Goal: Find specific page/section: Find specific page/section

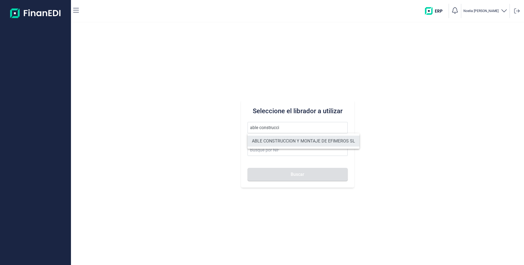
click at [269, 140] on li "ABLE CONSTRUCCION Y MONTAJE DE EFIMEROS SL" at bounding box center [304, 140] width 112 height 11
type input "ABLE CONSTRUCCION Y MONTAJE DE EFIMEROS SL"
type input "B85402501"
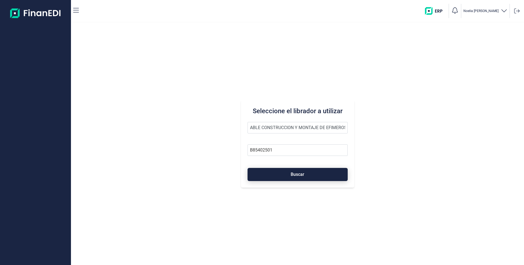
click at [283, 171] on button "Buscar" at bounding box center [298, 174] width 100 height 13
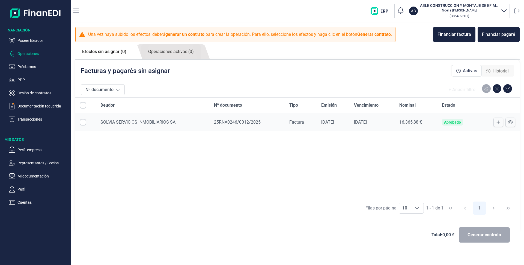
checkbox input "true"
click at [103, 51] on link "Efectos sin asignar (1)" at bounding box center [104, 51] width 58 height 15
click at [108, 50] on link "Efectos sin asignar (1)" at bounding box center [104, 51] width 58 height 15
click at [22, 201] on p "Cuentas" at bounding box center [42, 202] width 51 height 7
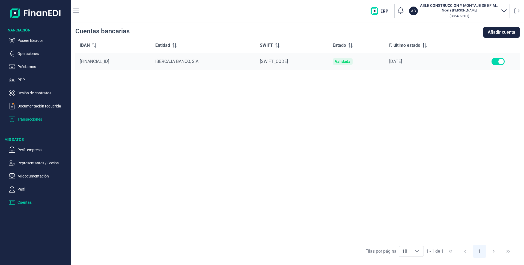
click at [37, 117] on p "Transacciones" at bounding box center [42, 119] width 51 height 7
